Goal: Information Seeking & Learning: Understand process/instructions

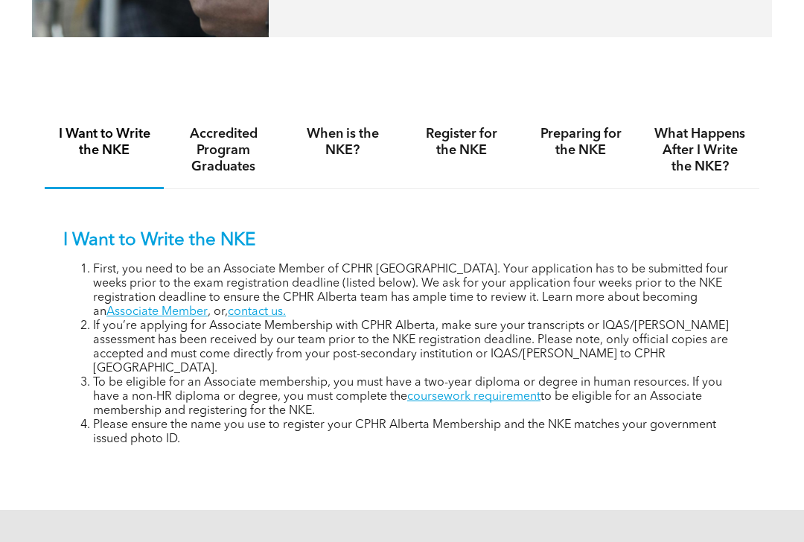
scroll to position [884, 0]
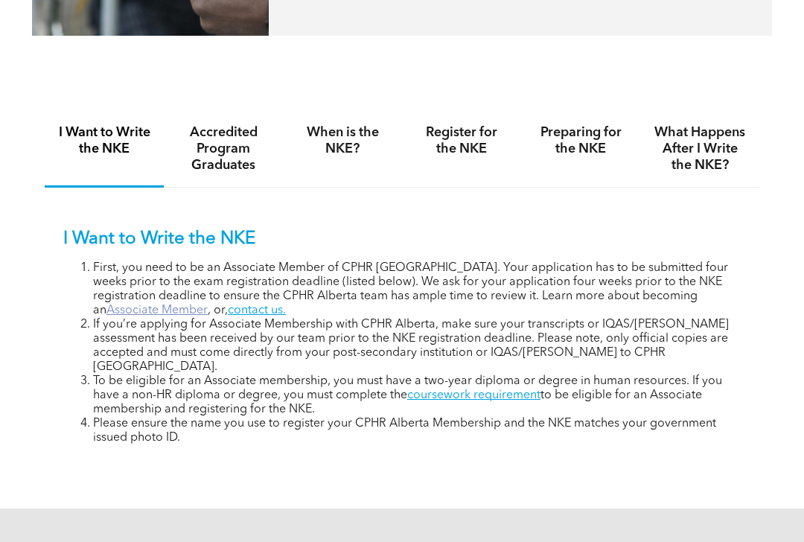
click at [208, 305] on link "Associate Member" at bounding box center [156, 311] width 101 height 12
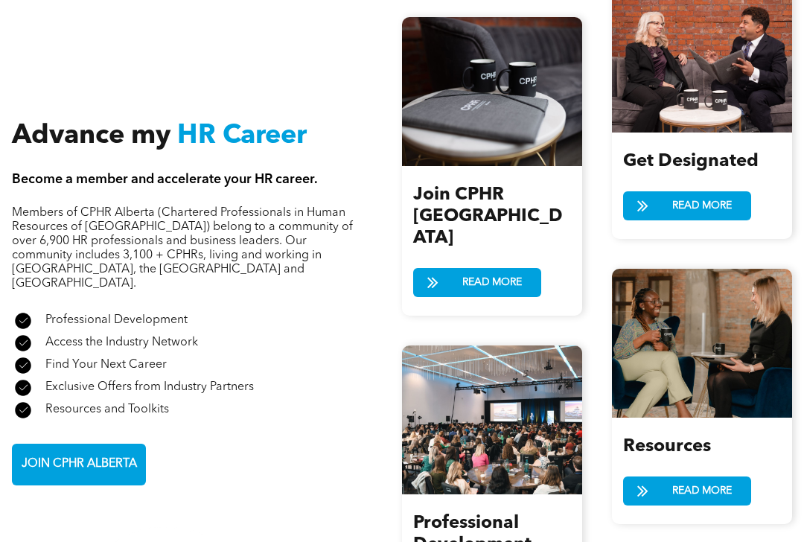
scroll to position [1593, 0]
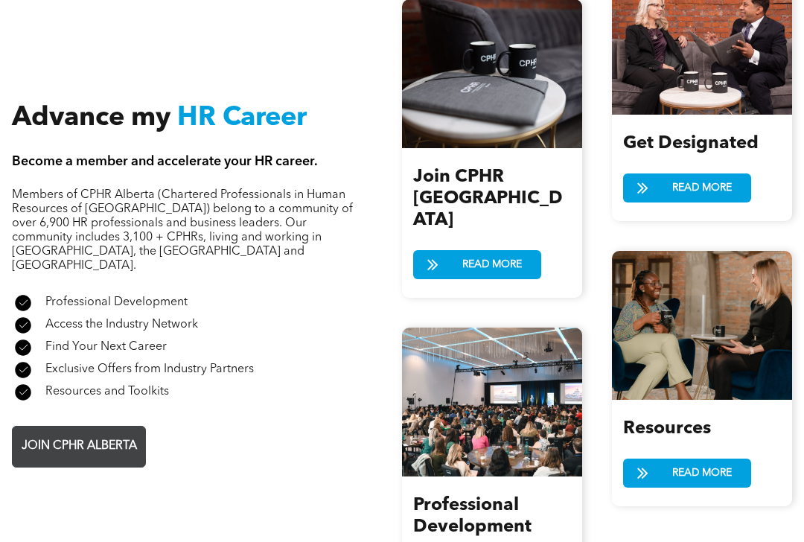
click at [119, 438] on span "JOIN CPHR ALBERTA" at bounding box center [79, 446] width 126 height 29
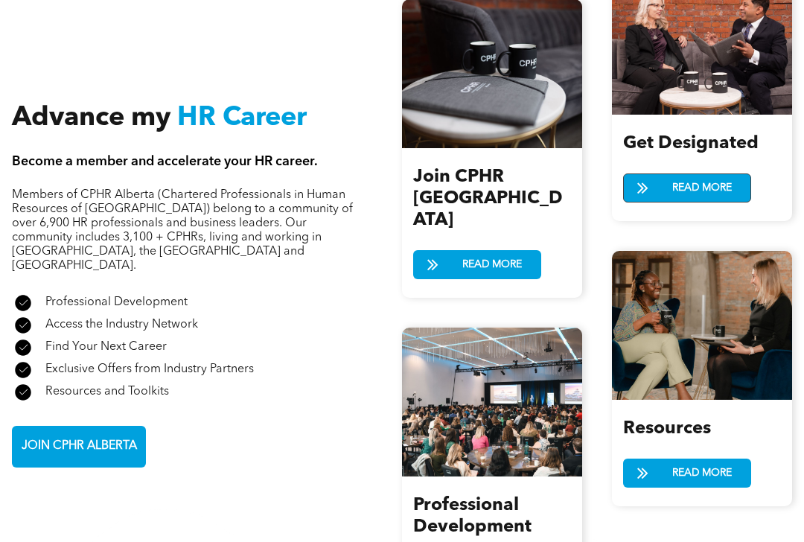
click at [660, 189] on link "READ MORE" at bounding box center [687, 187] width 128 height 29
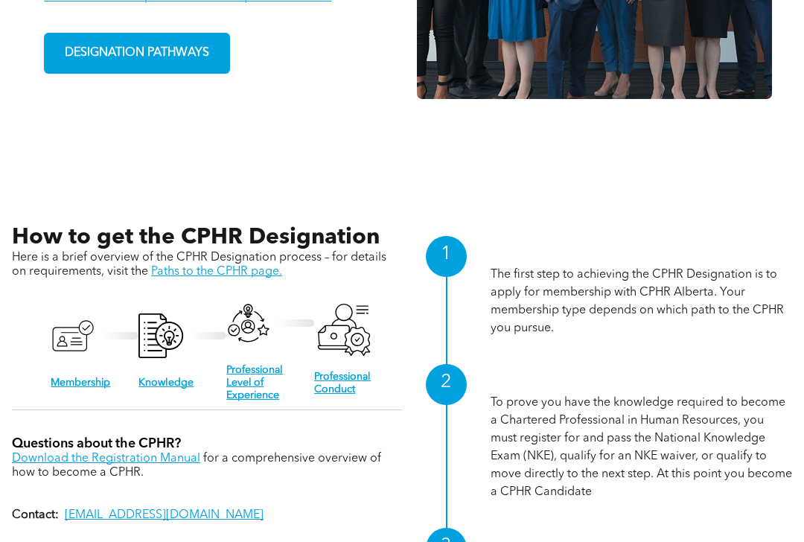
scroll to position [1208, 0]
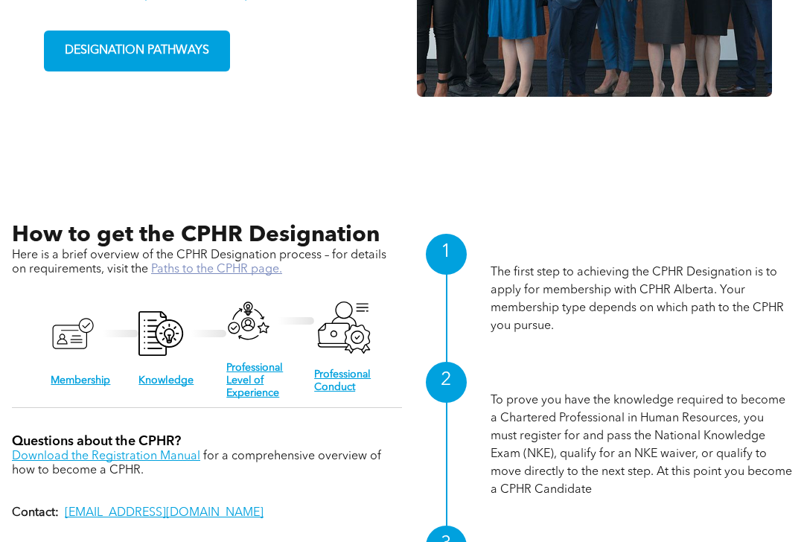
click at [194, 265] on link "Paths to the CPHR page." at bounding box center [216, 270] width 131 height 12
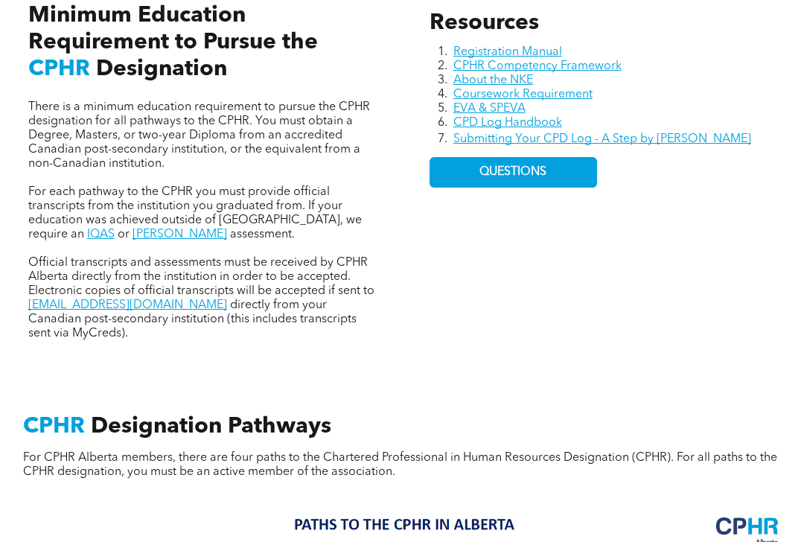
scroll to position [673, 0]
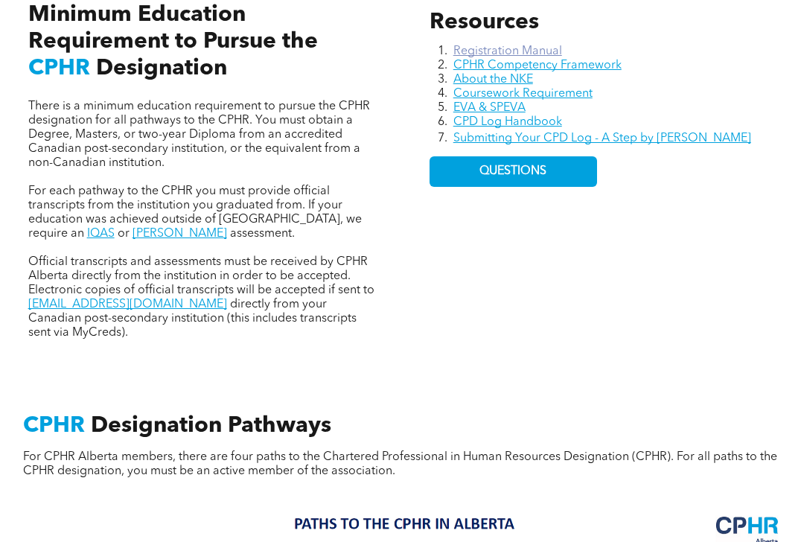
click at [460, 45] on link "Registration Manual" at bounding box center [507, 51] width 109 height 12
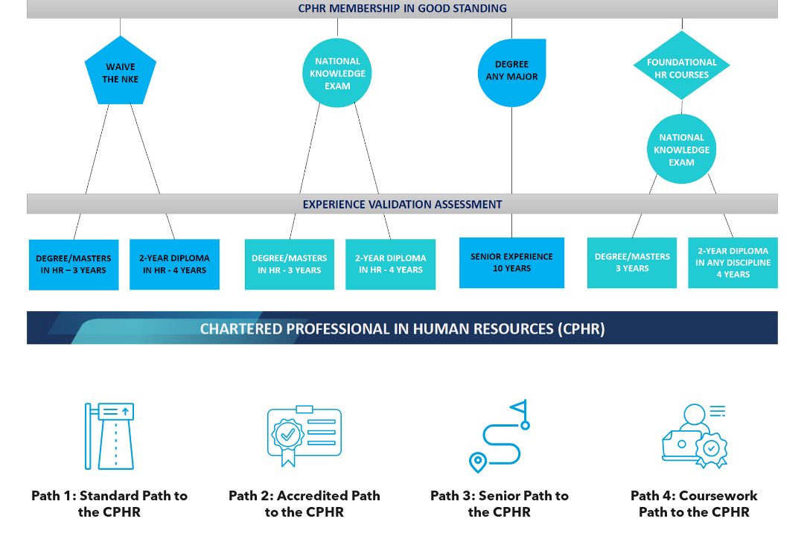
scroll to position [1290, 0]
click at [296, 446] on icon at bounding box center [304, 437] width 74 height 62
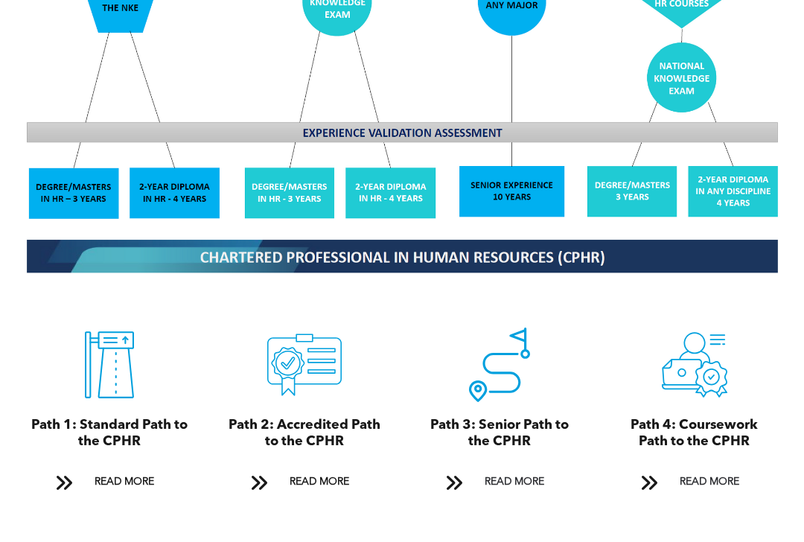
scroll to position [1362, 0]
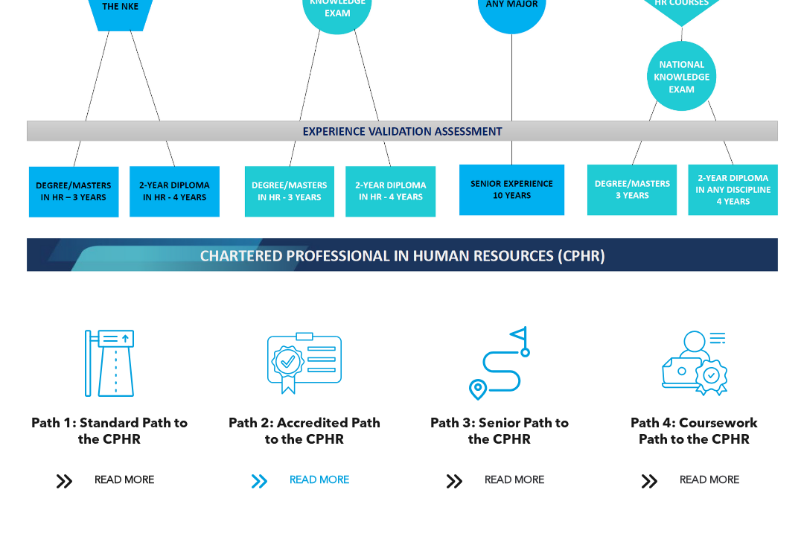
click at [296, 474] on span "READ MORE" at bounding box center [319, 481] width 70 height 28
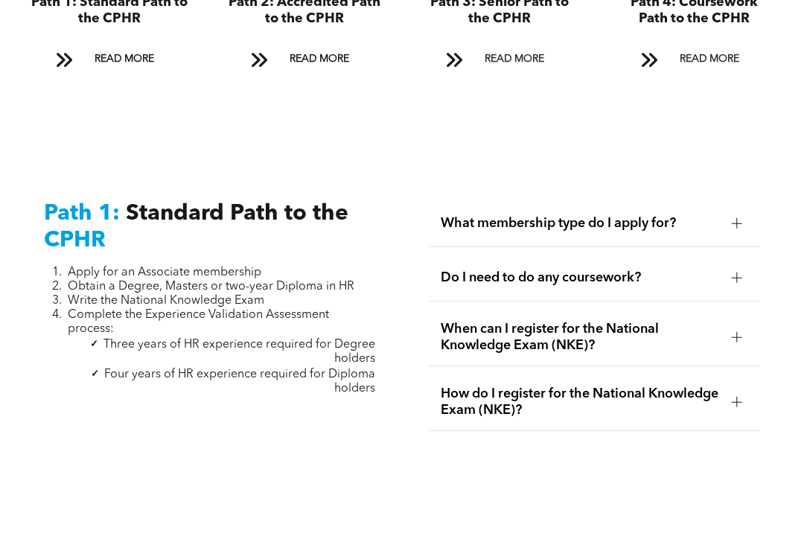
scroll to position [1785, 0]
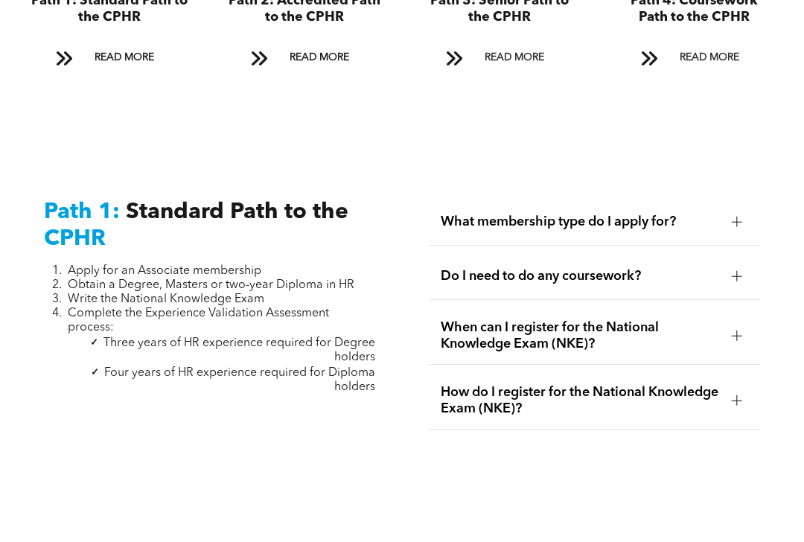
click at [704, 214] on div "What membership type do I apply for?" at bounding box center [594, 222] width 331 height 47
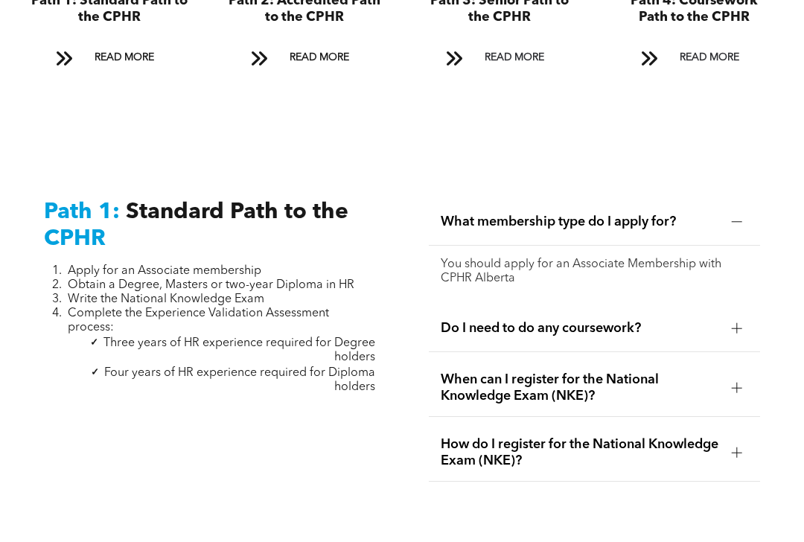
click at [626, 276] on p "You should apply for an Associate Membership with CPHR Alberta" at bounding box center [594, 272] width 307 height 28
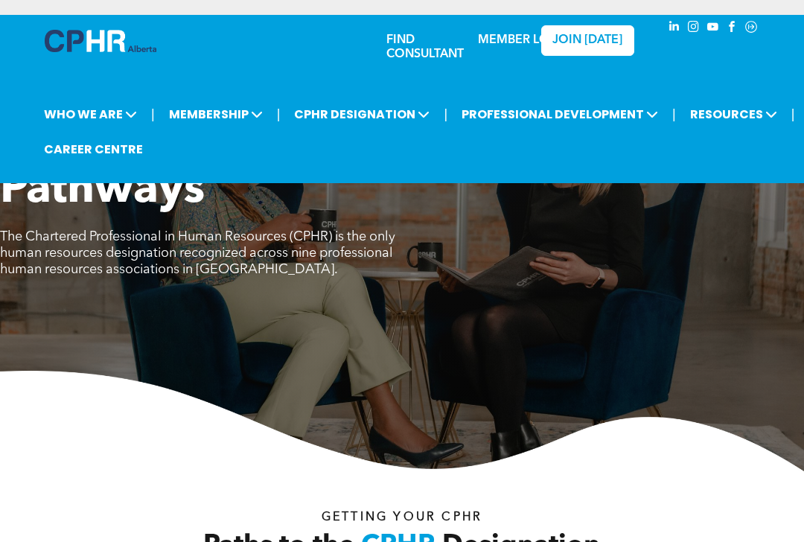
scroll to position [0, 0]
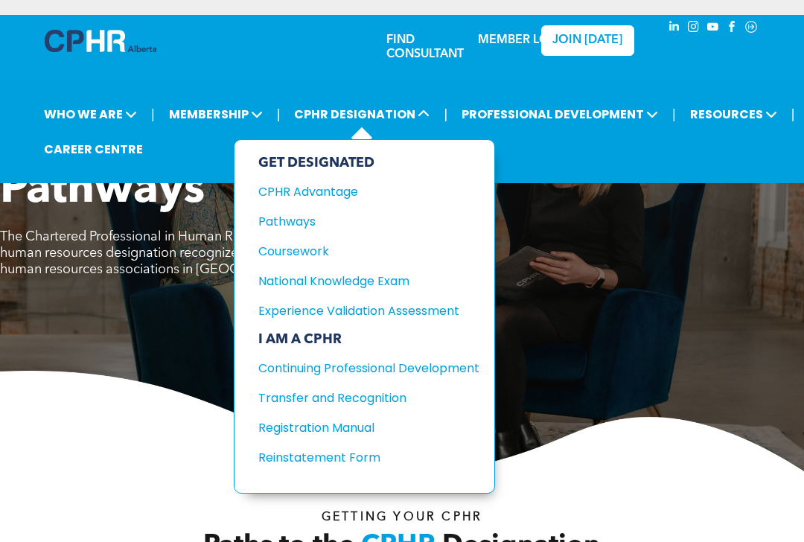
click at [335, 292] on div "GET DESIGNATED CPHR Advantage Pathways Coursework National Knowledge Exam" at bounding box center [368, 243] width 221 height 176
click at [336, 284] on div "National Knowledge Exam" at bounding box center [357, 281] width 199 height 19
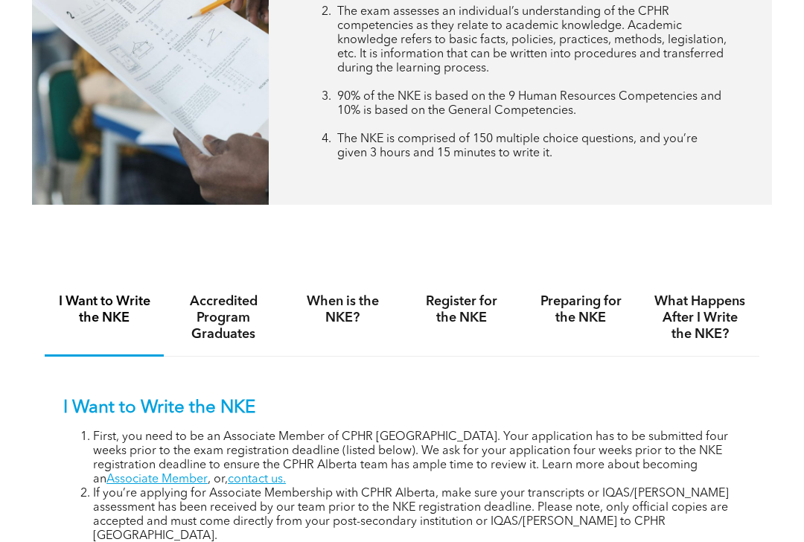
scroll to position [802, 0]
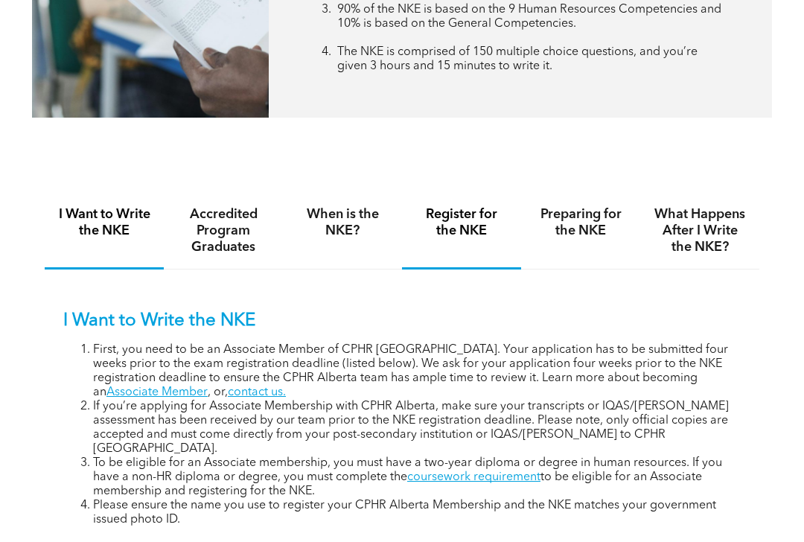
click at [479, 219] on h4 "Register for the NKE" at bounding box center [461, 222] width 92 height 33
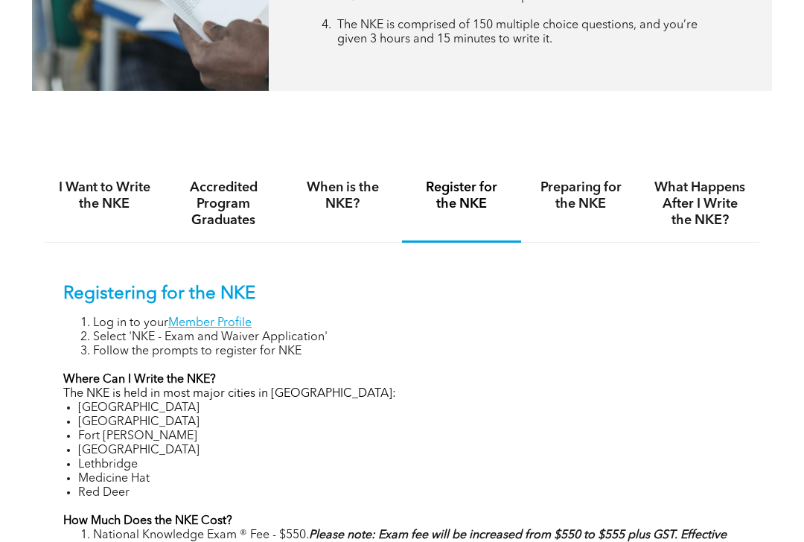
scroll to position [834, 0]
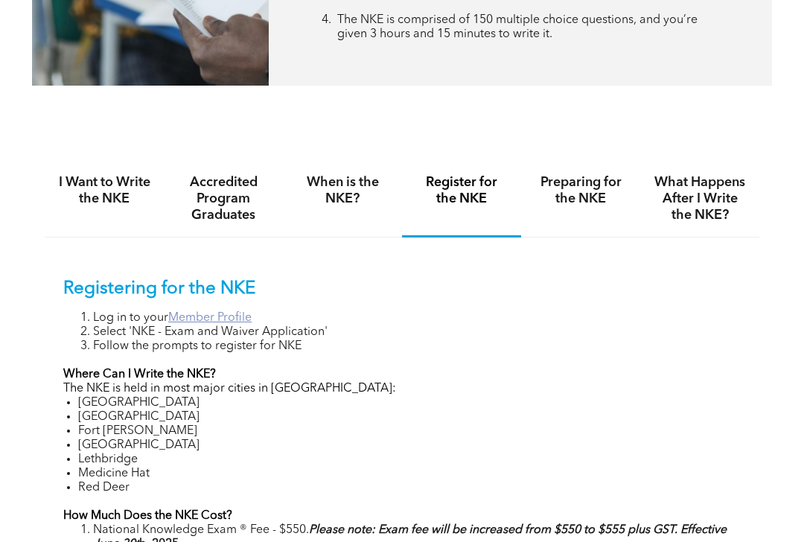
click at [223, 315] on link "Member Profile" at bounding box center [209, 318] width 83 height 12
